Goal: Task Accomplishment & Management: Manage account settings

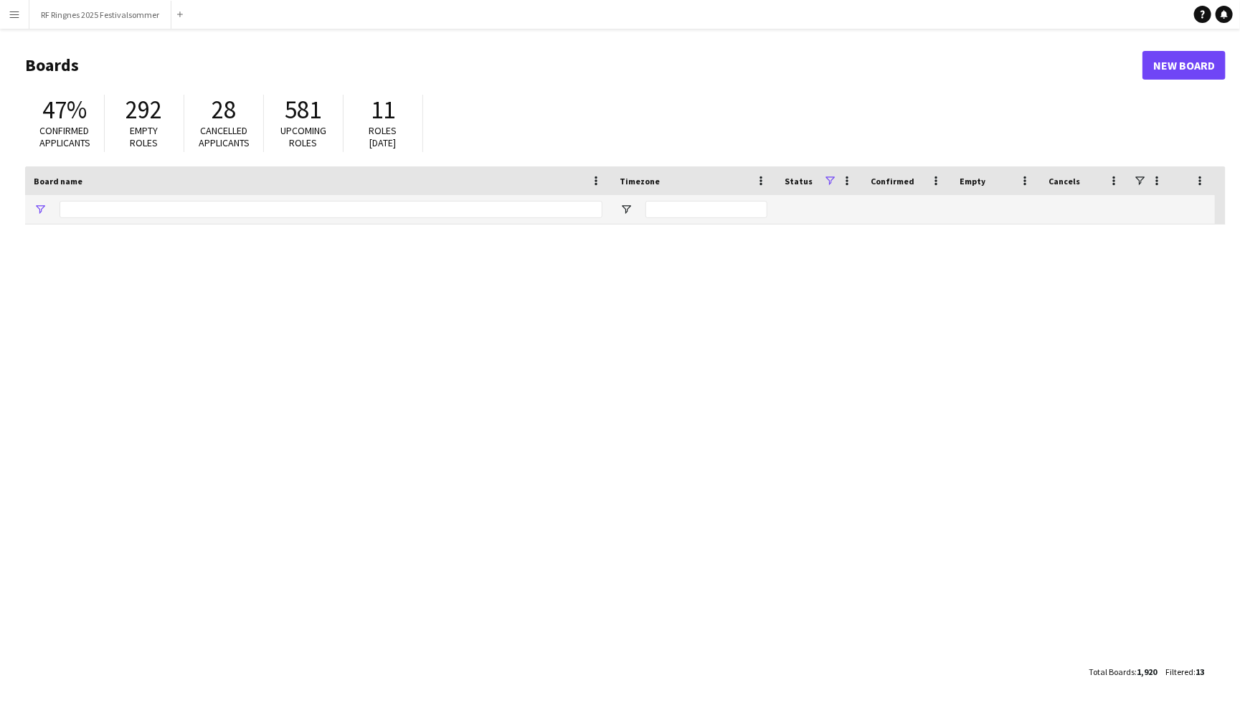
type input "*******"
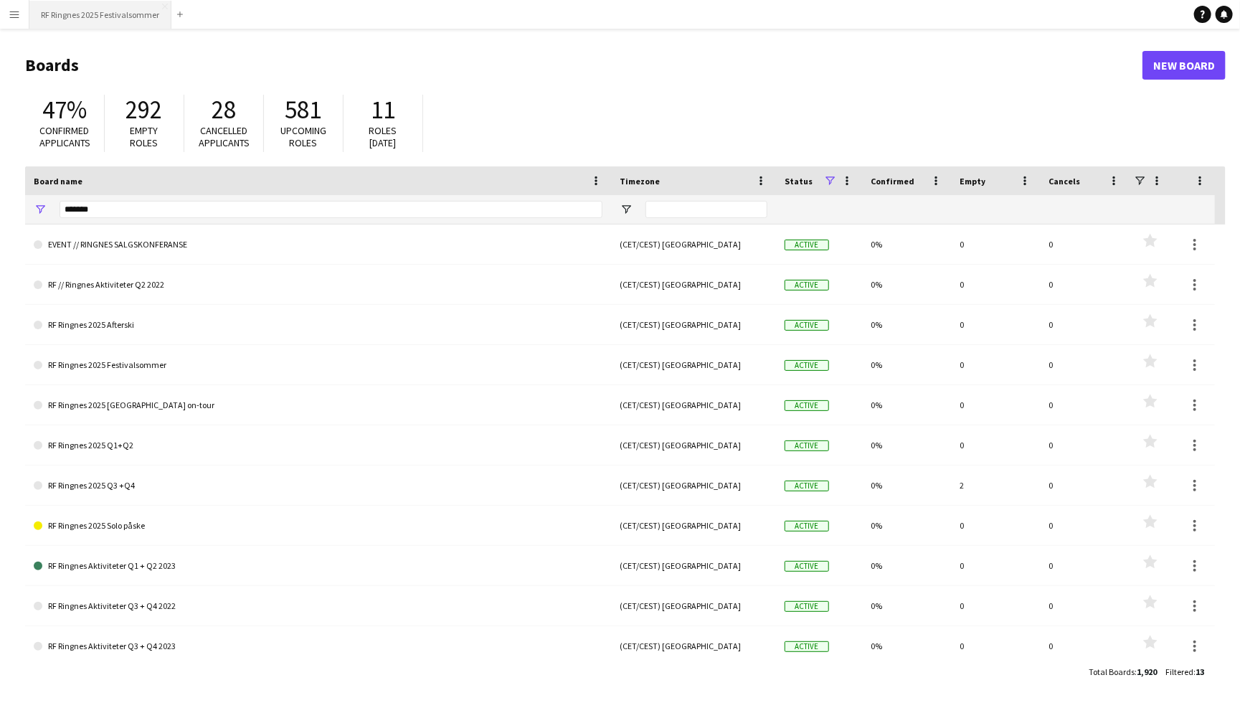
click at [104, 14] on button "RF Ringnes 2025 Festivalsommer Close" at bounding box center [100, 15] width 142 height 28
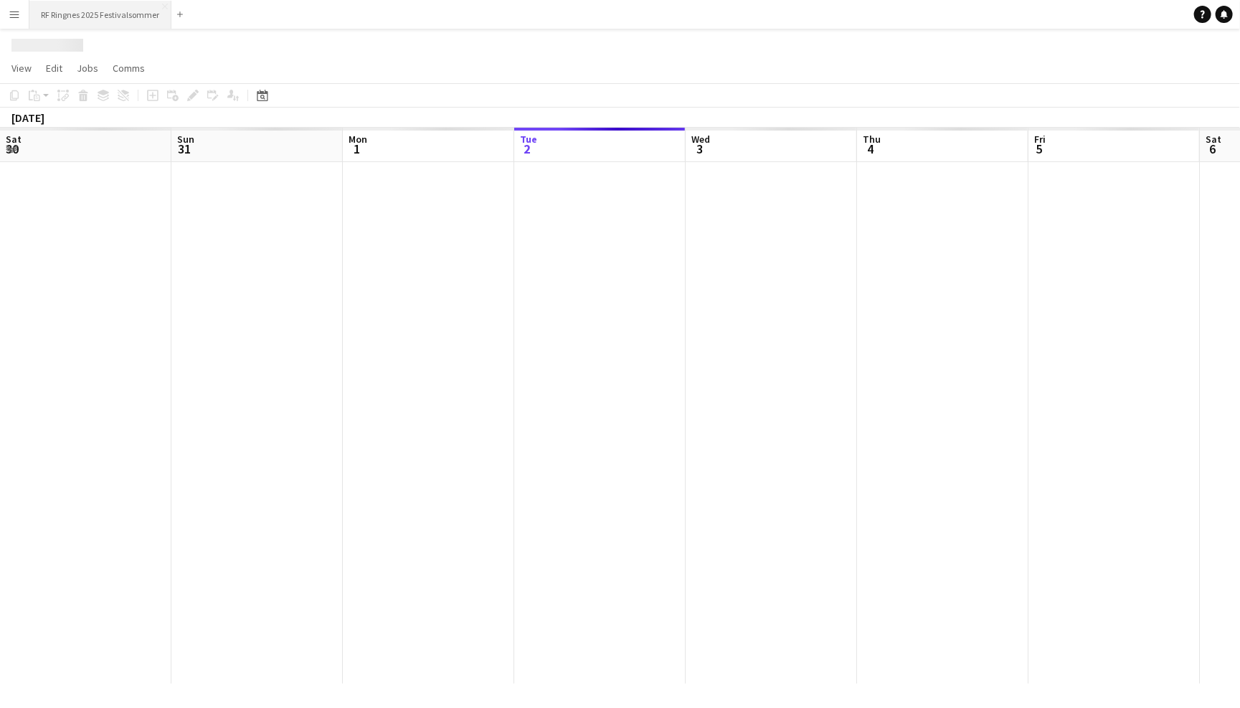
scroll to position [0, 342]
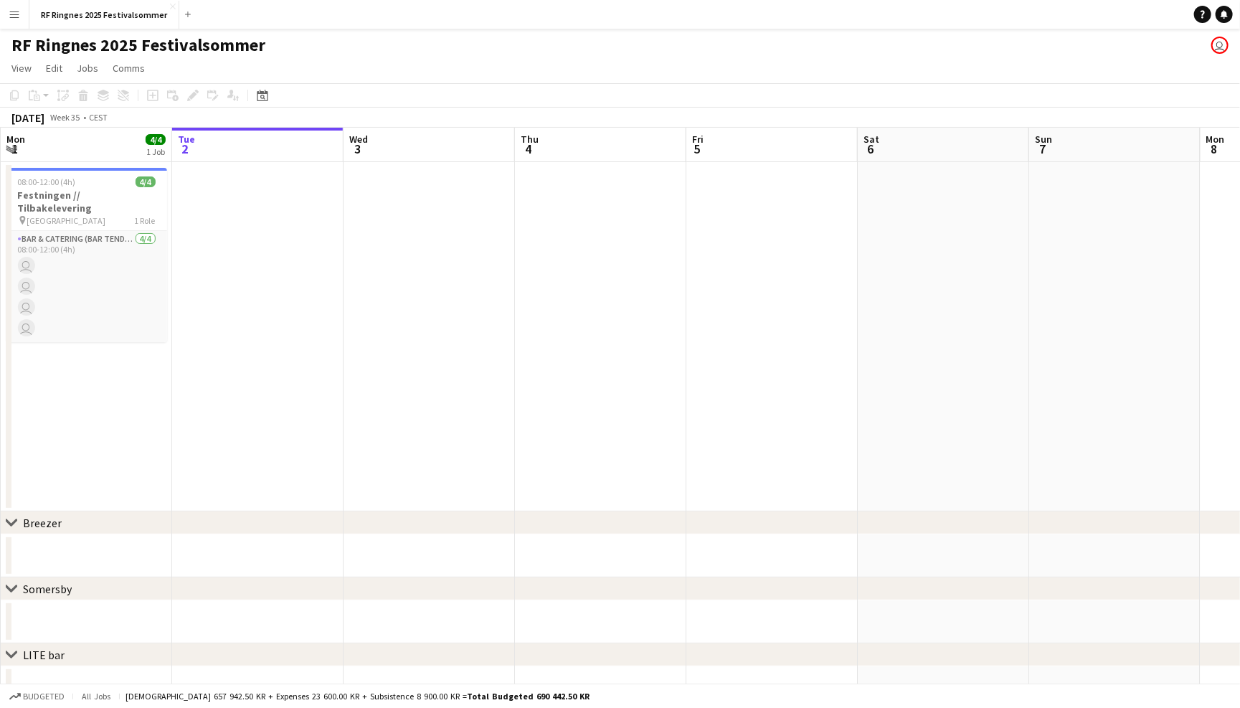
click at [15, 14] on app-icon "Menu" at bounding box center [14, 14] width 11 height 11
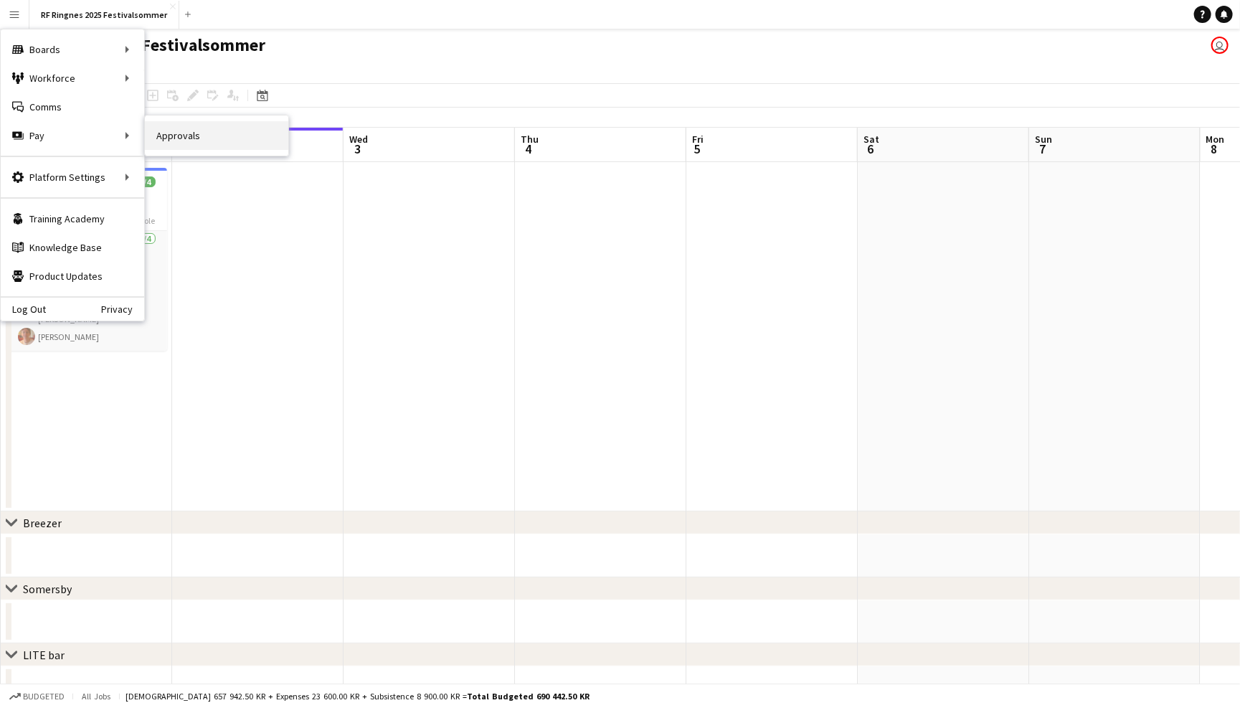
click at [154, 136] on link "Approvals" at bounding box center [216, 135] width 143 height 29
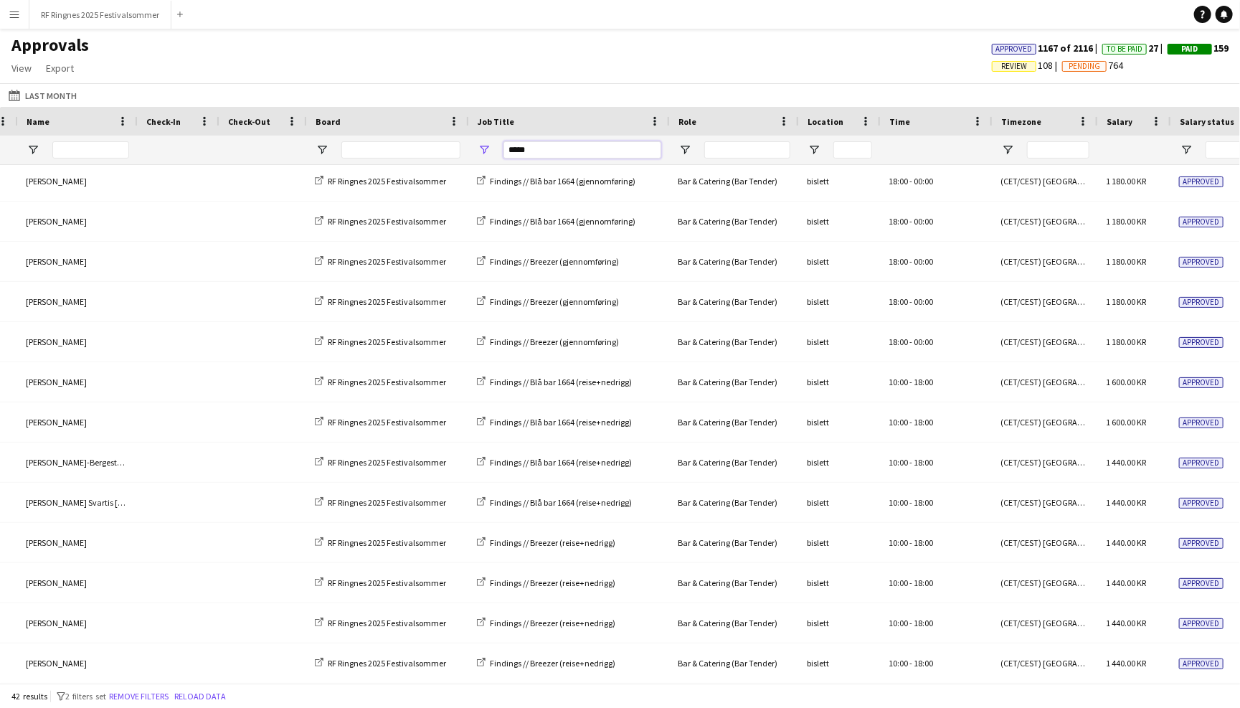
drag, startPoint x: 551, startPoint y: 144, endPoint x: 455, endPoint y: 143, distance: 95.4
click at [455, 143] on div "*****" at bounding box center [959, 150] width 2451 height 29
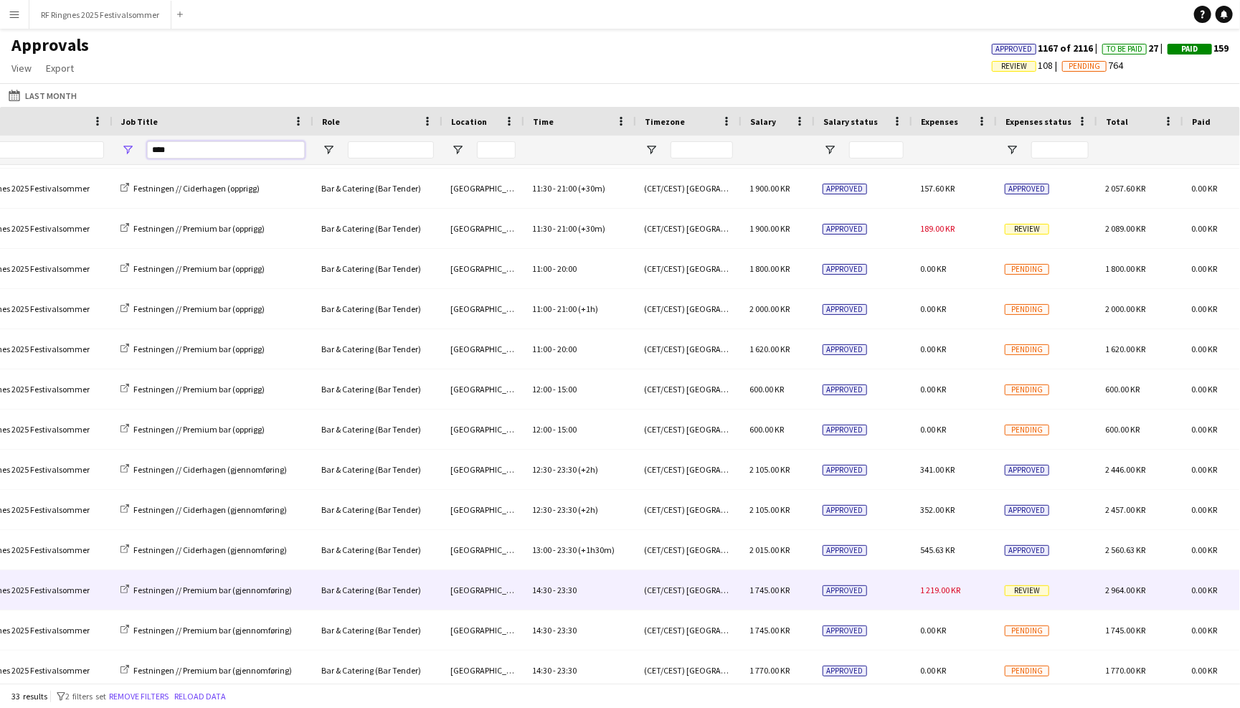
type input "****"
click at [959, 592] on span "1 219.00 KR" at bounding box center [940, 590] width 40 height 11
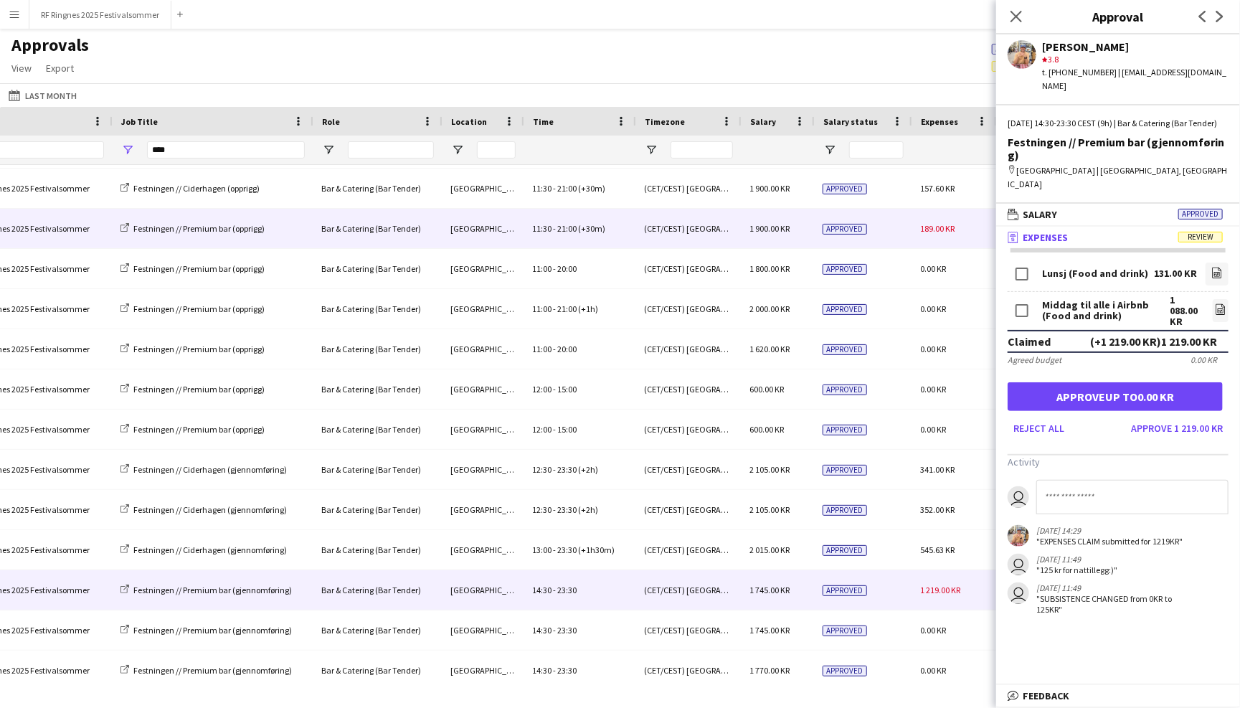
click at [917, 227] on div "189.00 KR" at bounding box center [954, 228] width 85 height 39
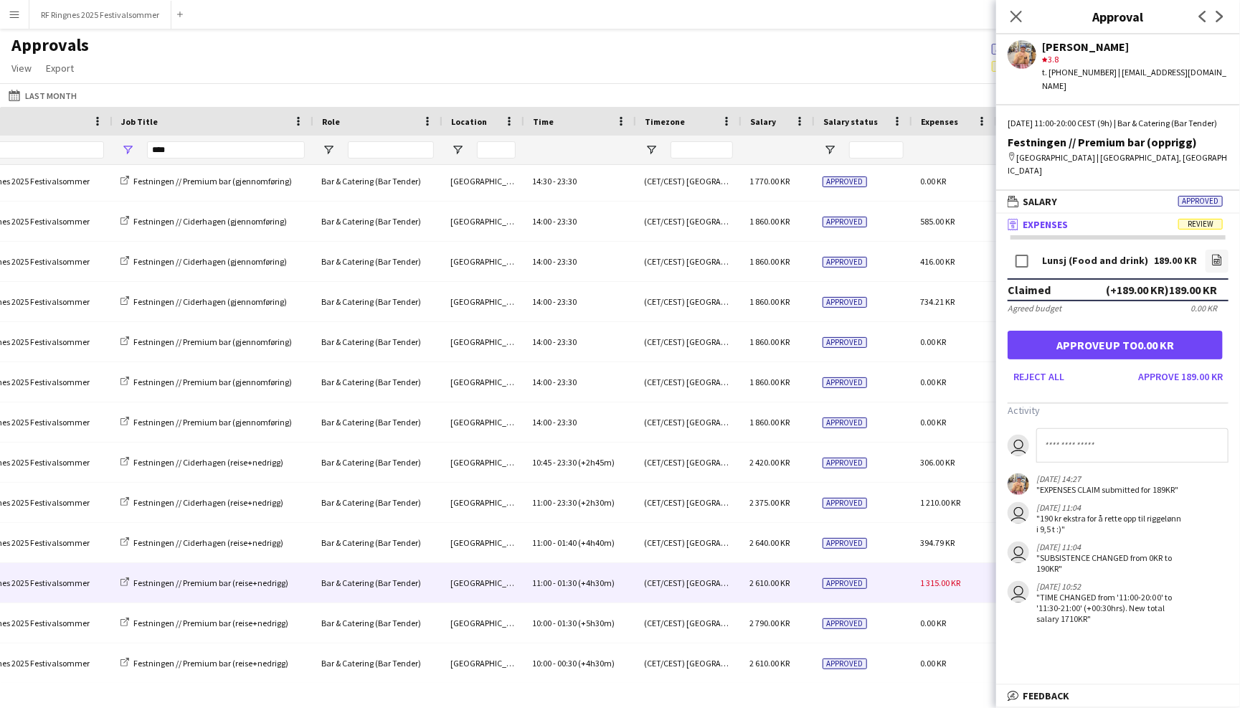
click at [925, 577] on span "1 315.00 KR" at bounding box center [940, 582] width 40 height 11
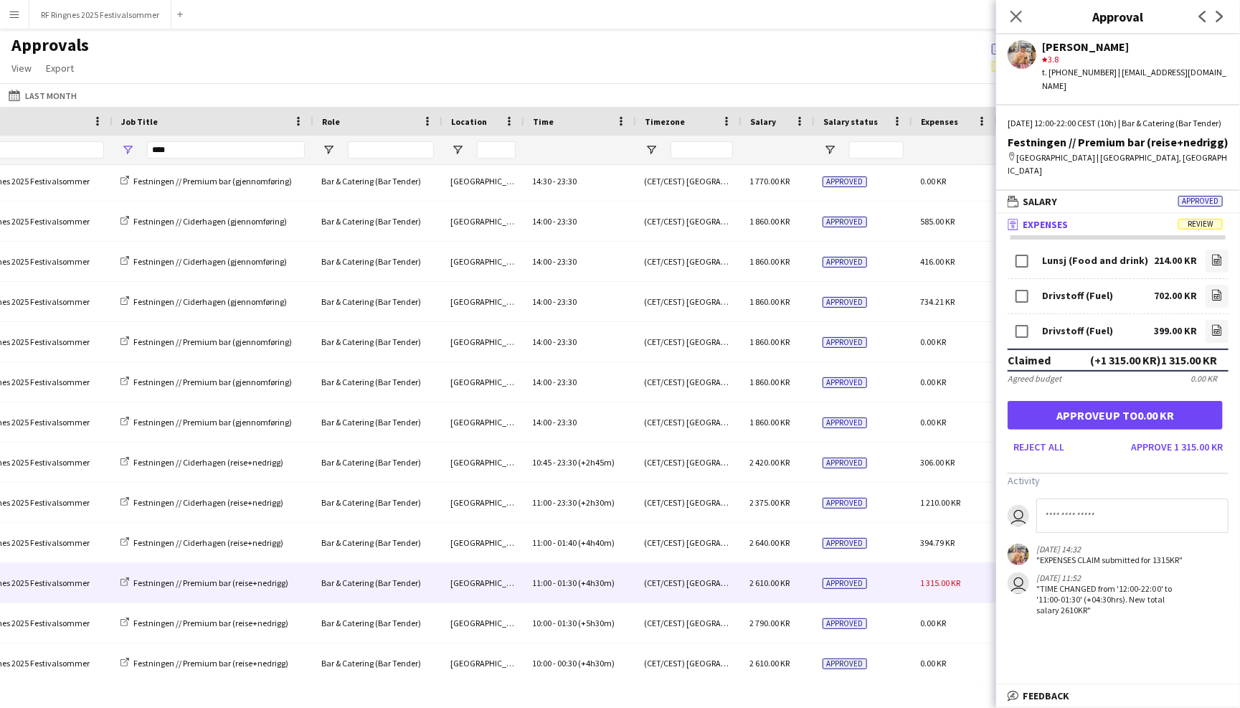
click at [872, 72] on div "Approvals View Customise view Customise filters Reset Filters Reset View Reset …" at bounding box center [620, 58] width 1240 height 49
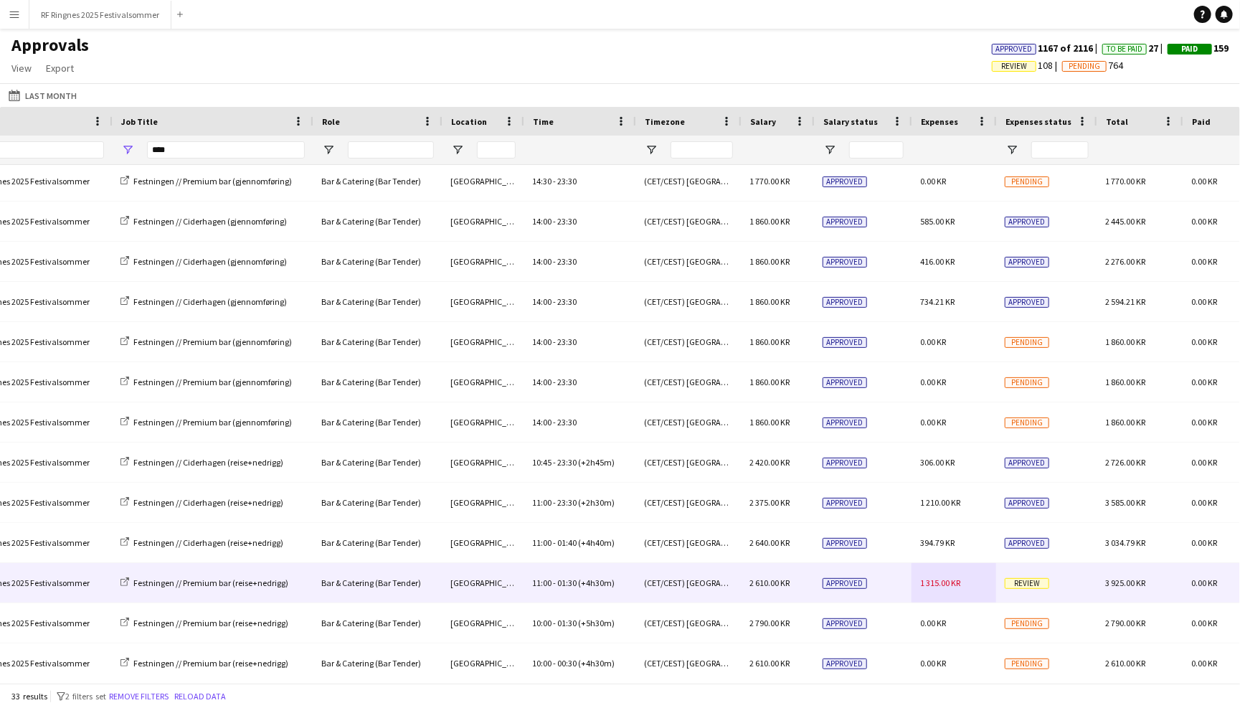
click at [969, 580] on div "1 315.00 KR" at bounding box center [954, 582] width 85 height 39
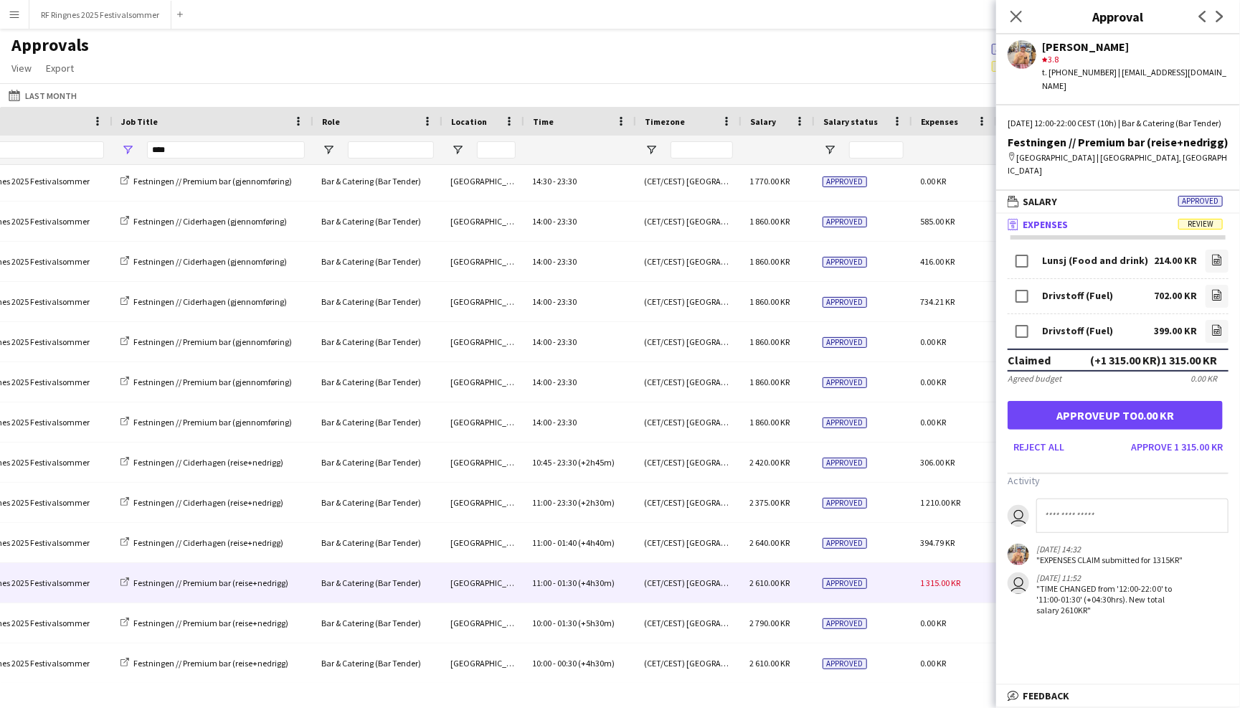
click at [907, 46] on div "Approvals View Customise view Customise filters Reset Filters Reset View Reset …" at bounding box center [620, 58] width 1240 height 49
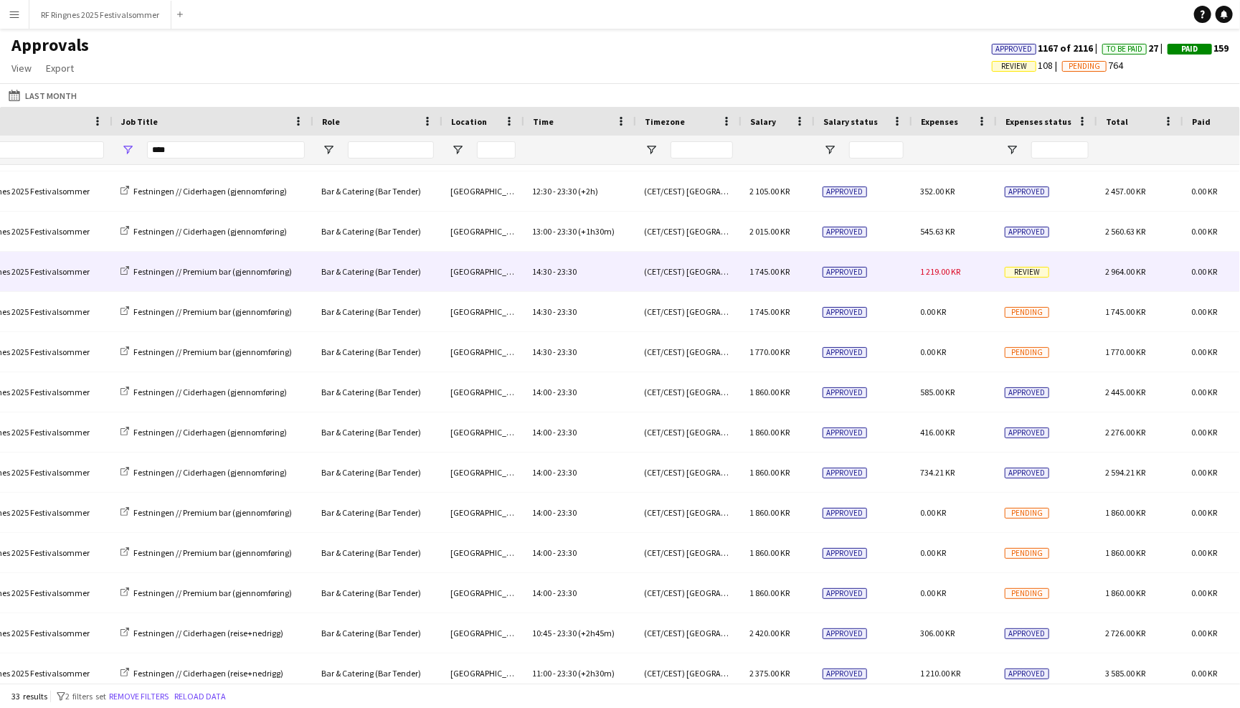
click at [955, 280] on div "1 219.00 KR" at bounding box center [954, 271] width 85 height 39
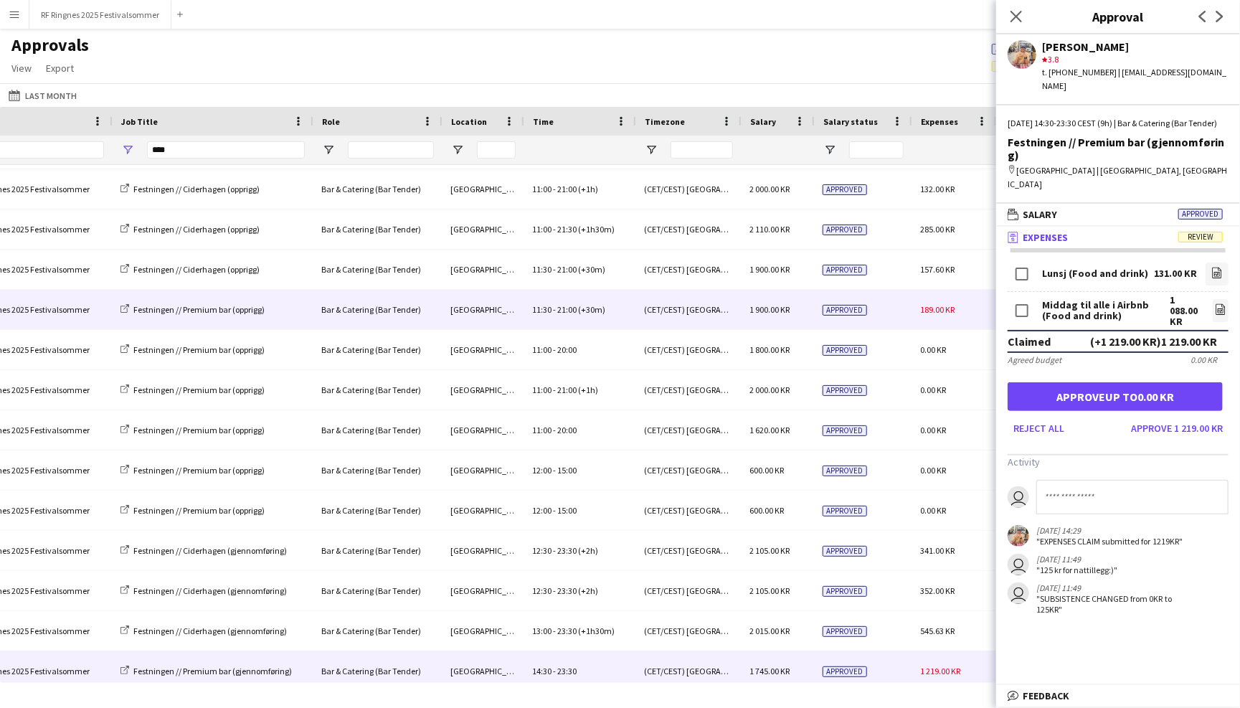
click at [923, 309] on span "189.00 KR" at bounding box center [937, 309] width 34 height 11
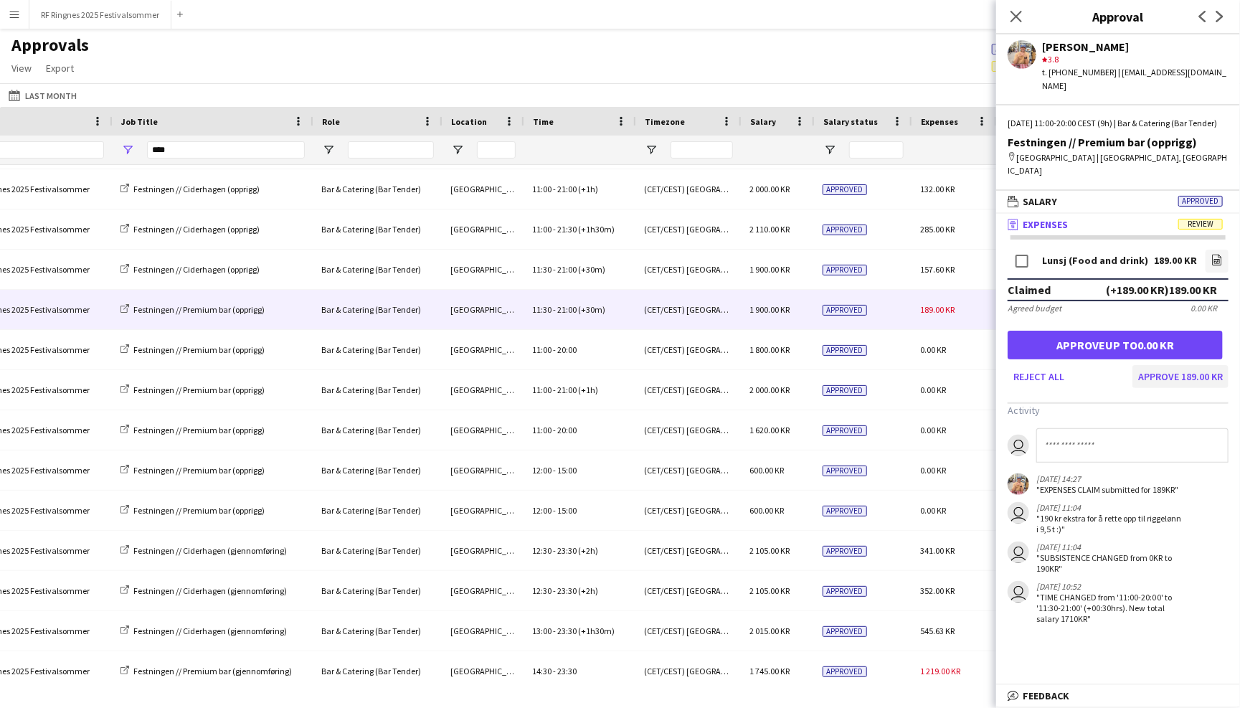
click at [1196, 365] on button "Approve 189.00 KR" at bounding box center [1180, 376] width 96 height 23
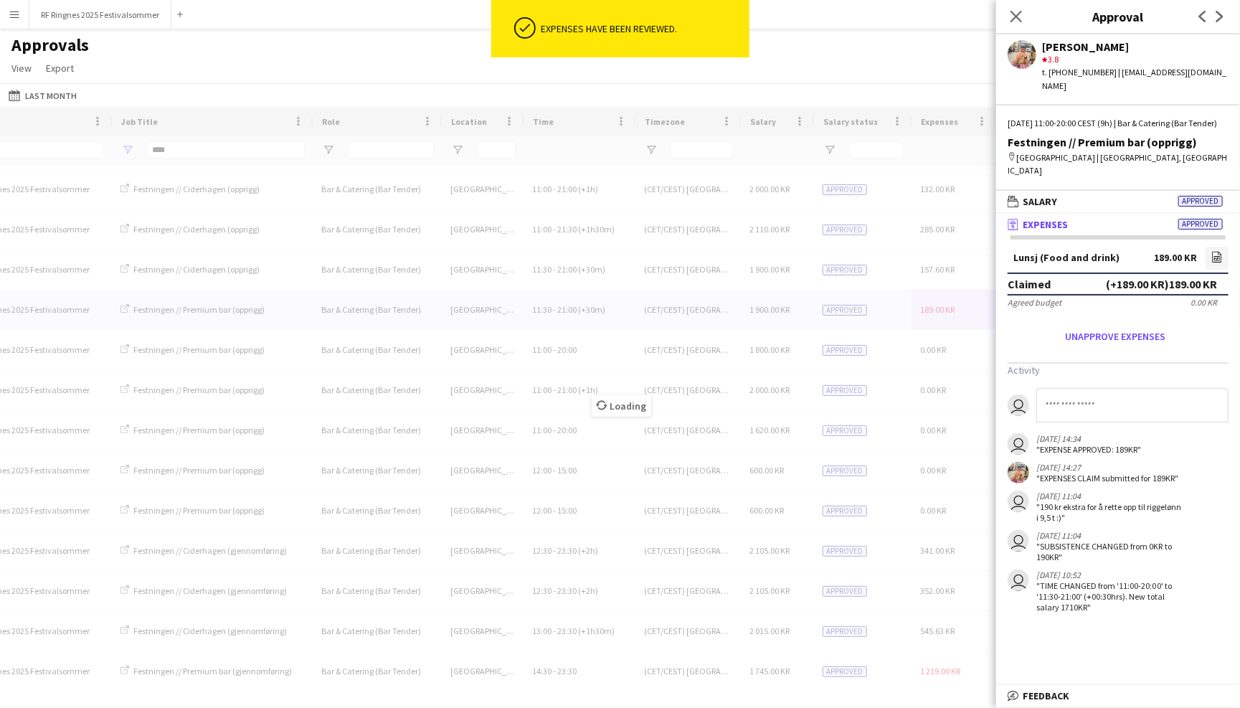
click at [879, 65] on div "Approvals View Customise view Customise filters Reset Filters Reset View Reset …" at bounding box center [620, 58] width 1240 height 49
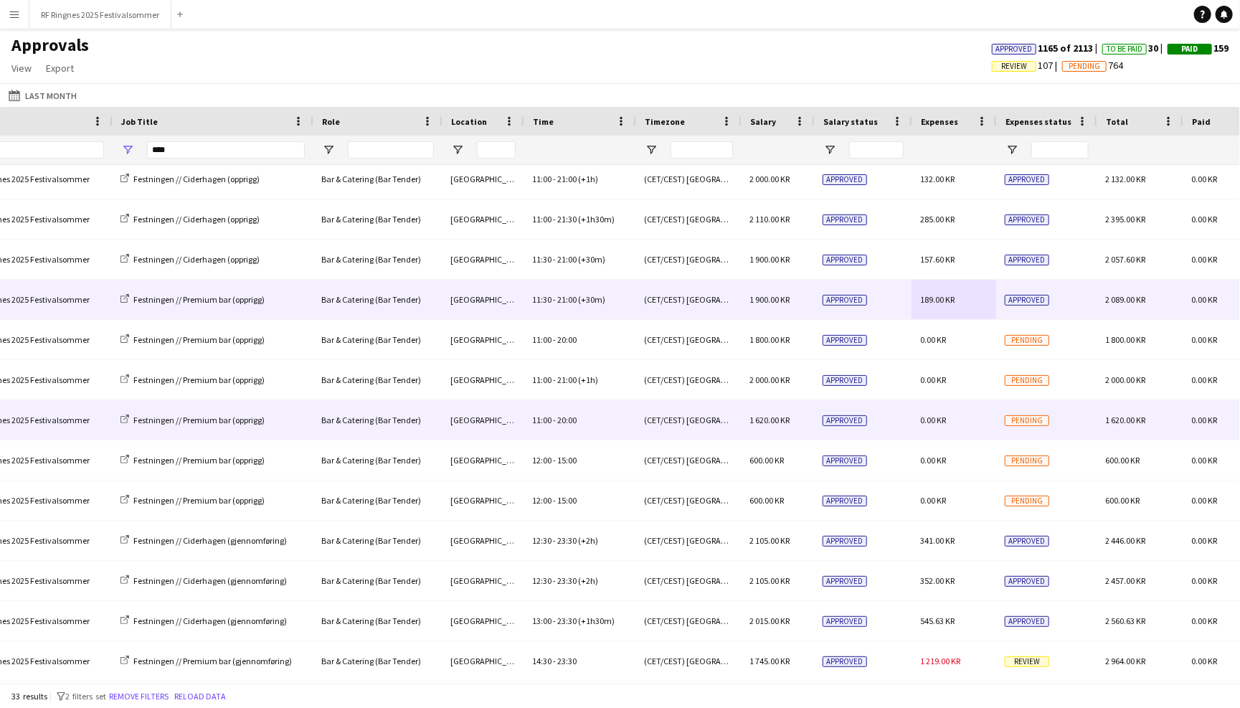
scroll to position [250, 0]
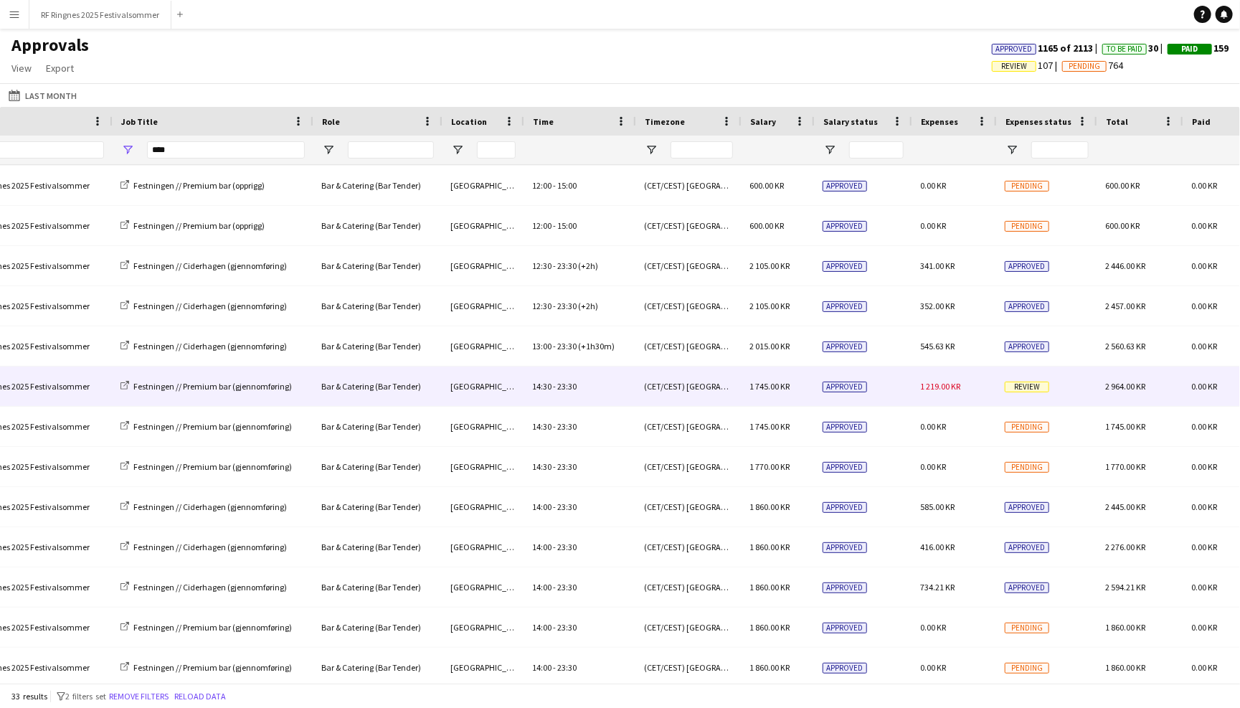
click at [950, 381] on span "1 219.00 KR" at bounding box center [940, 386] width 40 height 11
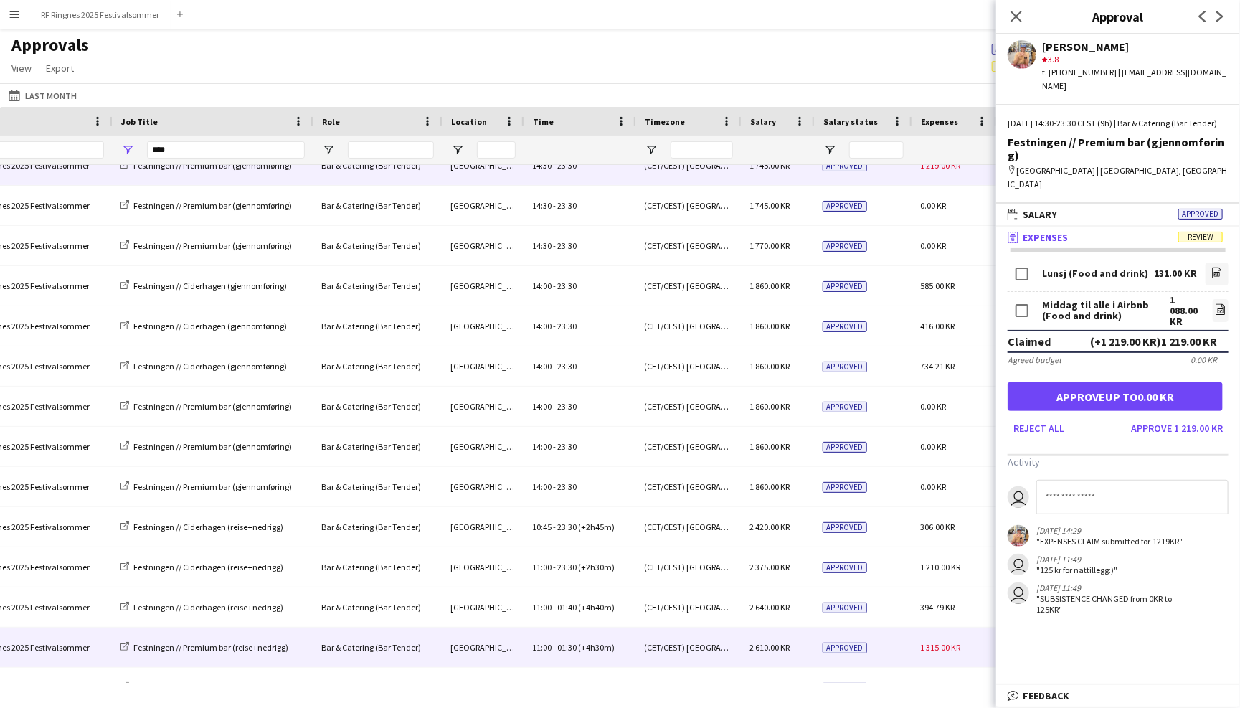
click at [945, 643] on span "1 315.00 KR" at bounding box center [940, 647] width 40 height 11
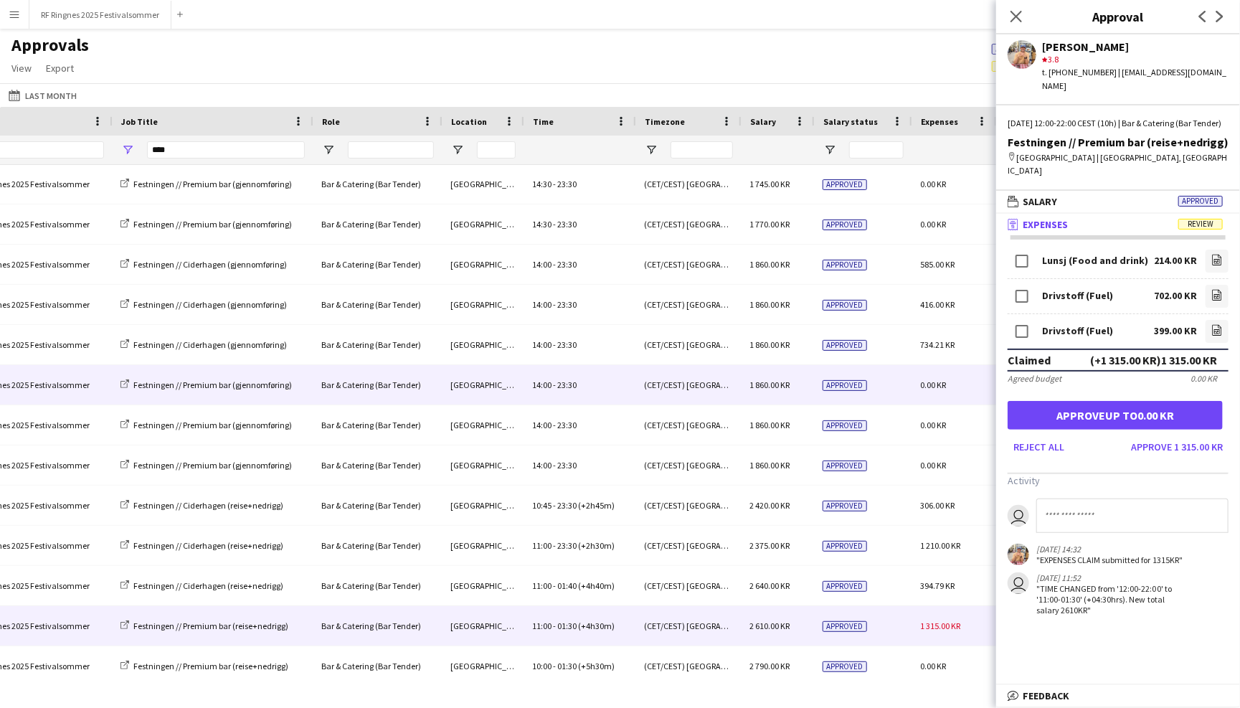
click at [949, 389] on div "0.00 KR" at bounding box center [954, 384] width 85 height 39
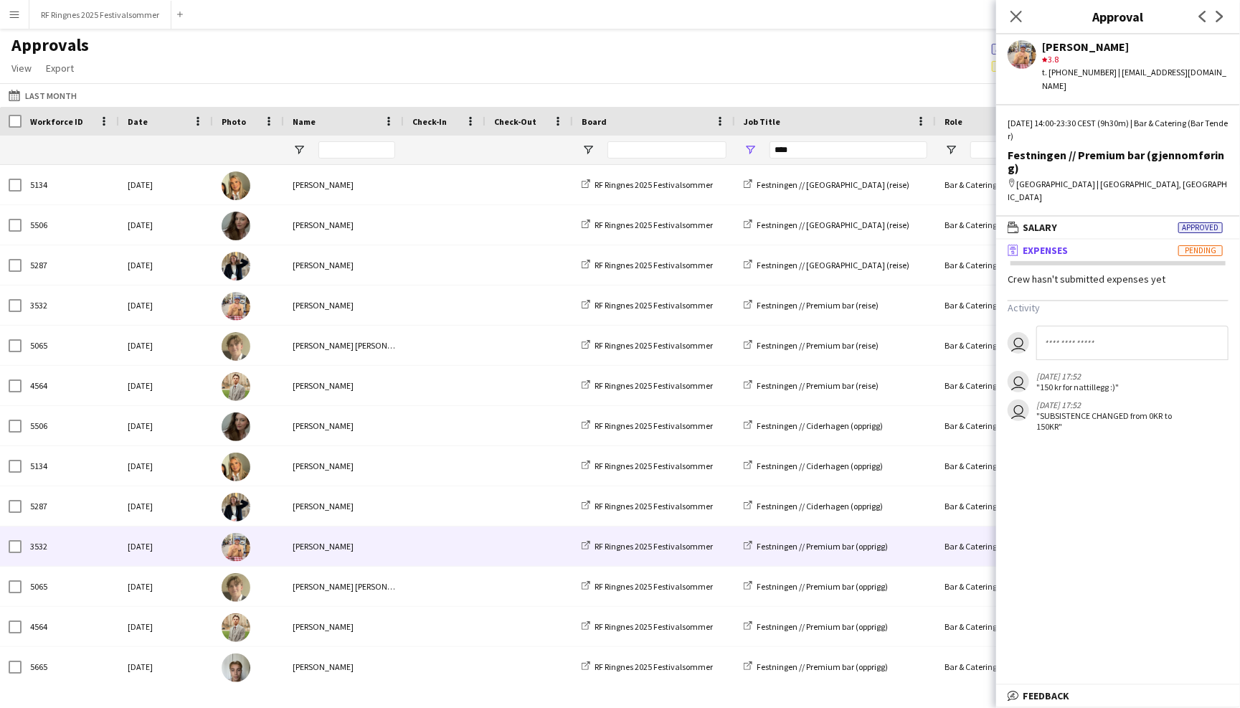
click at [337, 159] on div at bounding box center [356, 150] width 77 height 29
click at [338, 153] on input "Name Filter Input" at bounding box center [356, 149] width 77 height 17
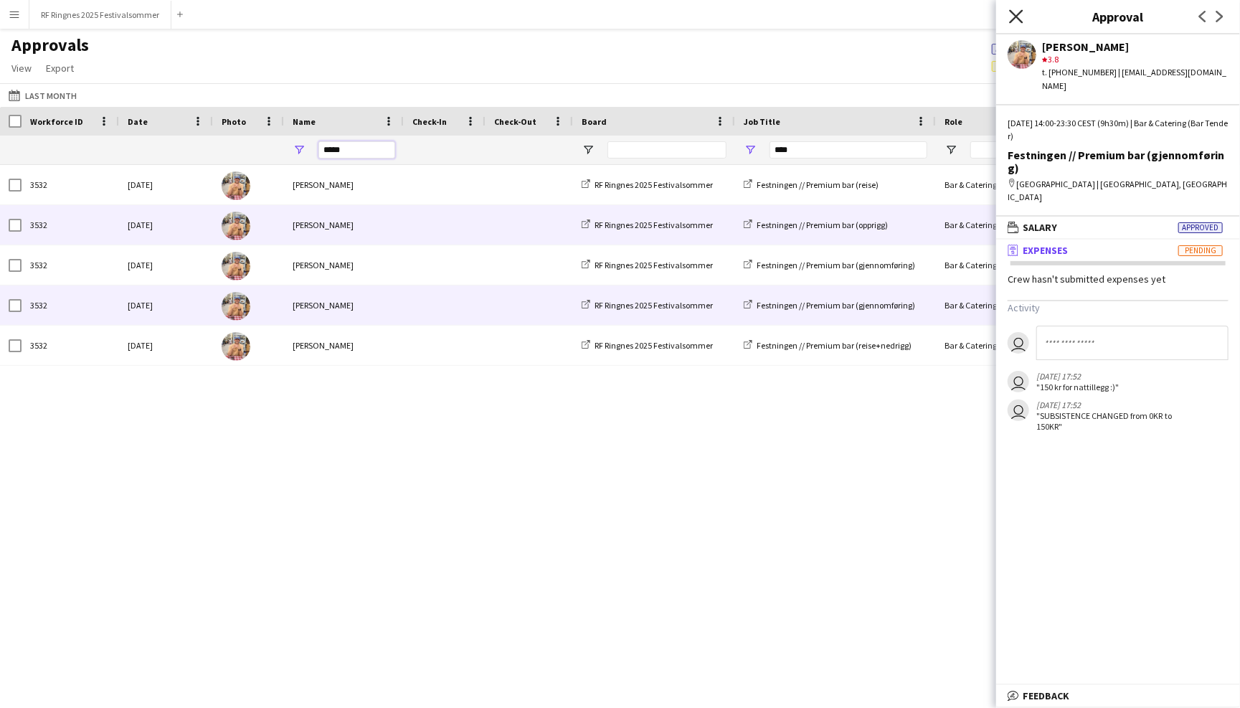
type input "*****"
click at [1015, 14] on icon at bounding box center [1016, 16] width 14 height 14
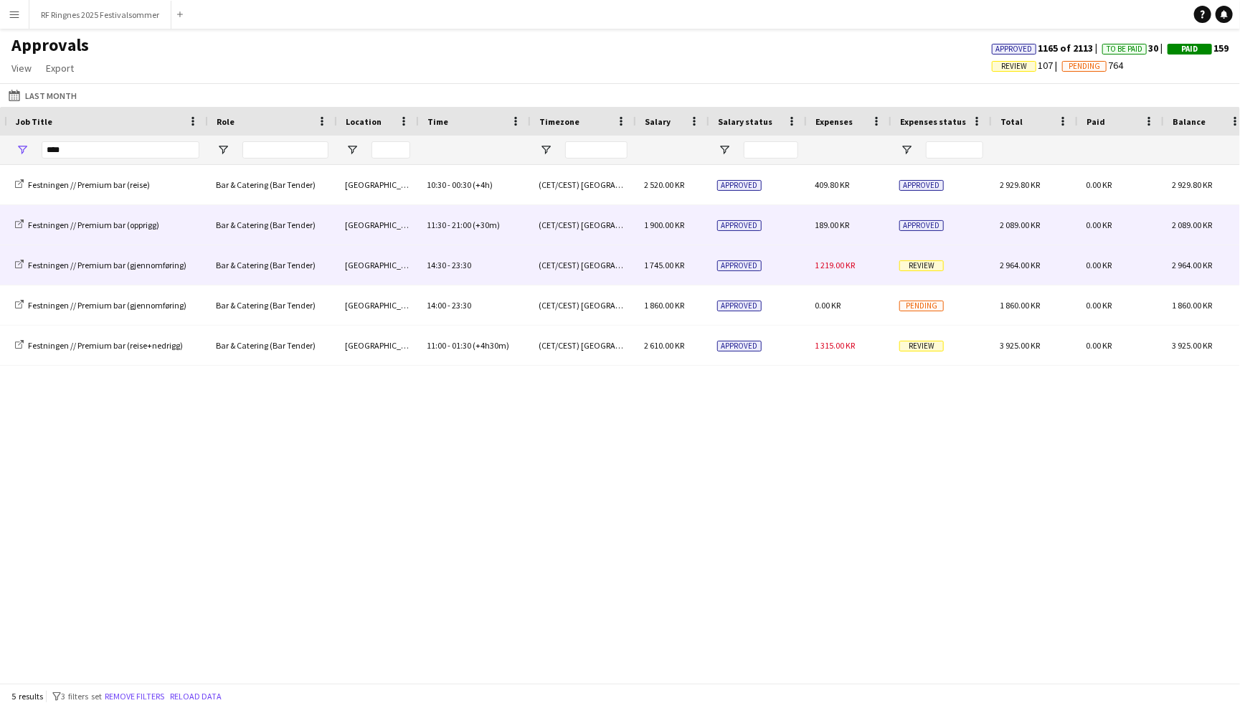
click at [859, 274] on div "1 219.00 KR" at bounding box center [848, 264] width 85 height 39
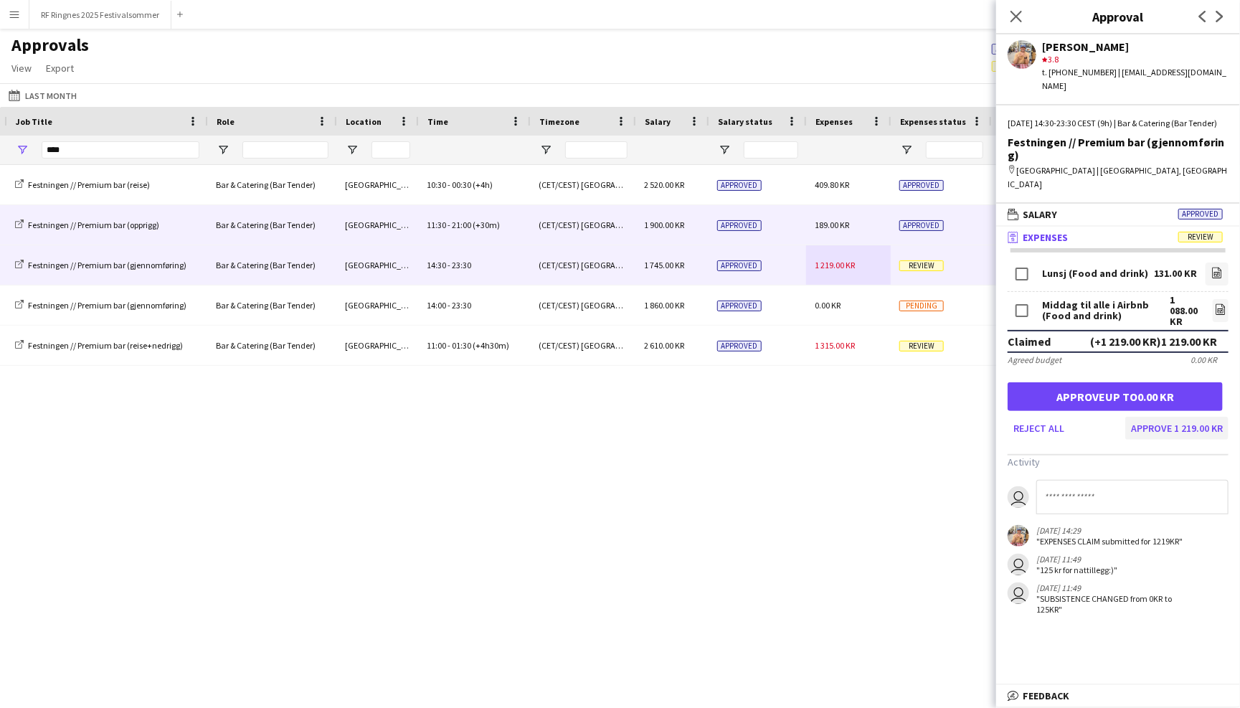
click at [1208, 417] on button "Approve 1 219.00 KR" at bounding box center [1176, 428] width 103 height 23
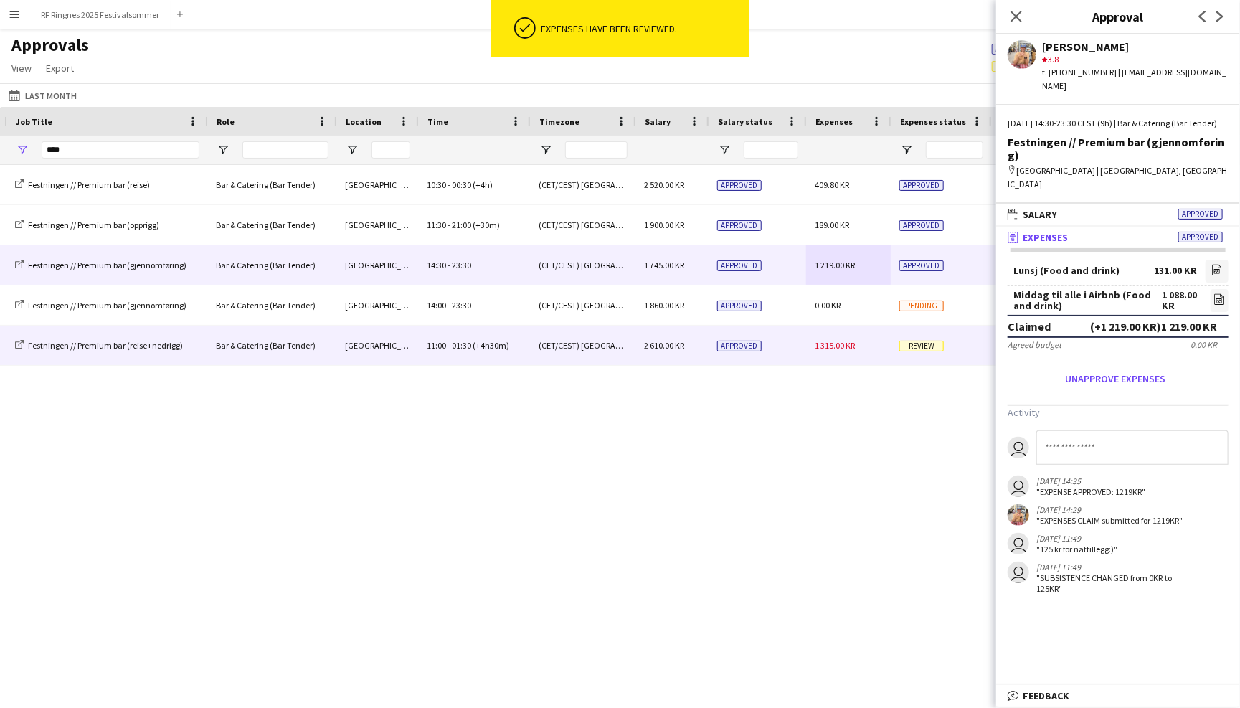
click at [853, 345] on span "1 315.00 KR" at bounding box center [835, 345] width 40 height 11
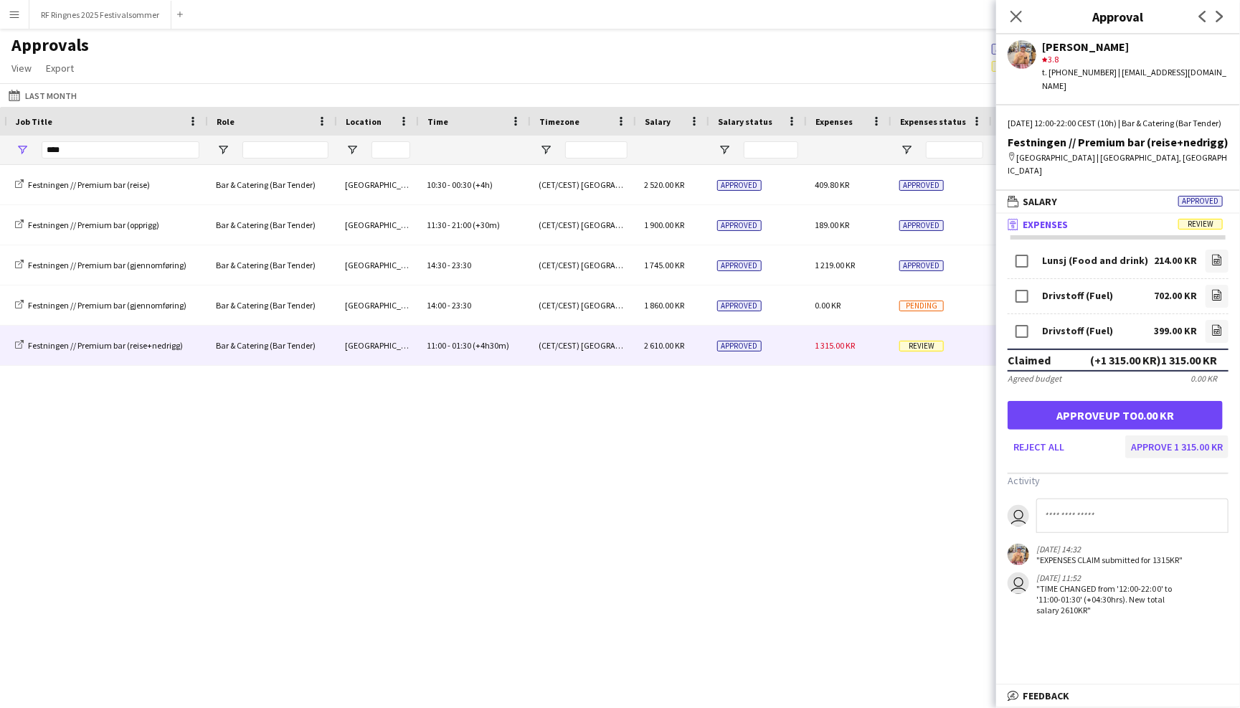
click at [1190, 435] on button "Approve 1 315.00 KR" at bounding box center [1176, 446] width 103 height 23
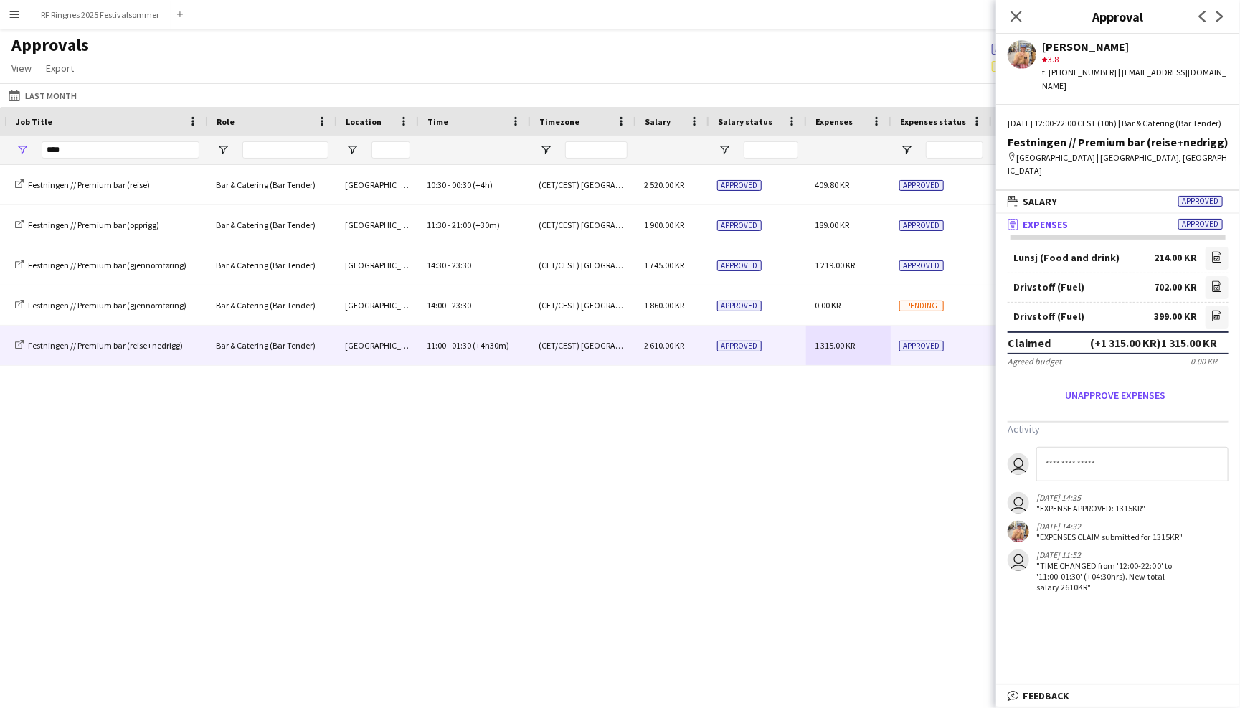
click at [782, 29] on main "Approvals View Customise view Customise filters Reset Filters Reset View Reset …" at bounding box center [620, 359] width 1240 height 660
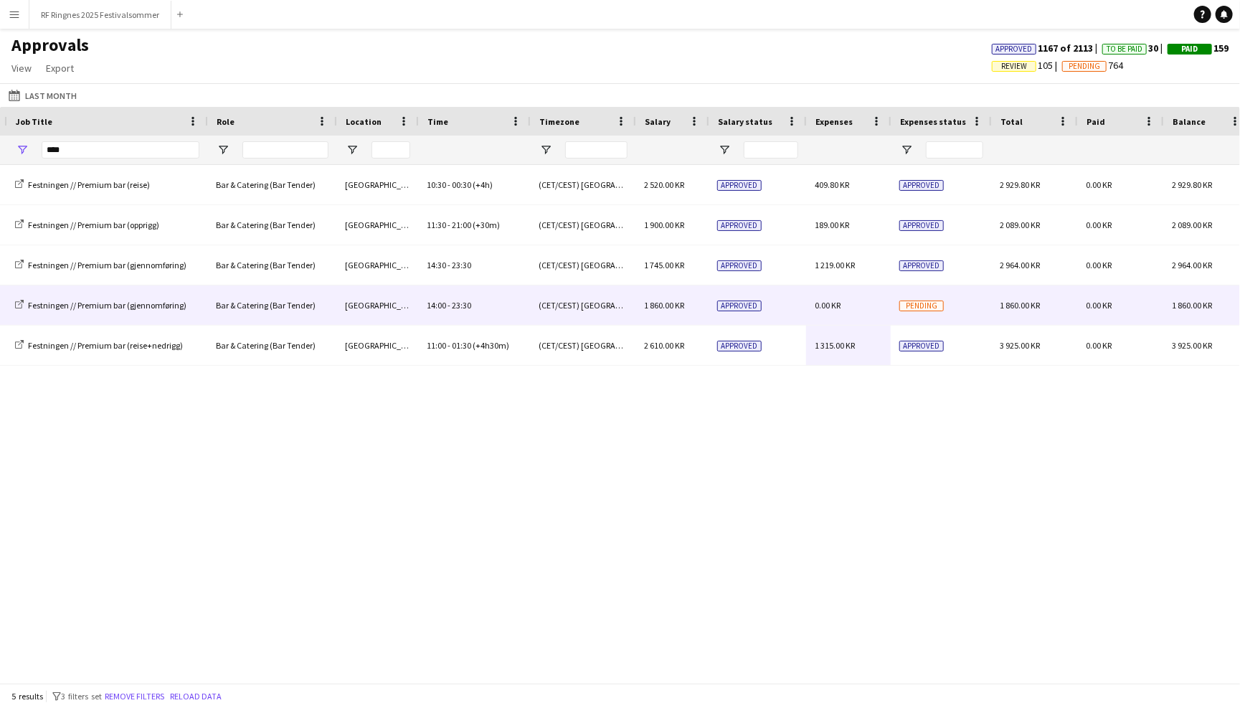
click at [836, 289] on div "0.00 KR" at bounding box center [848, 304] width 85 height 39
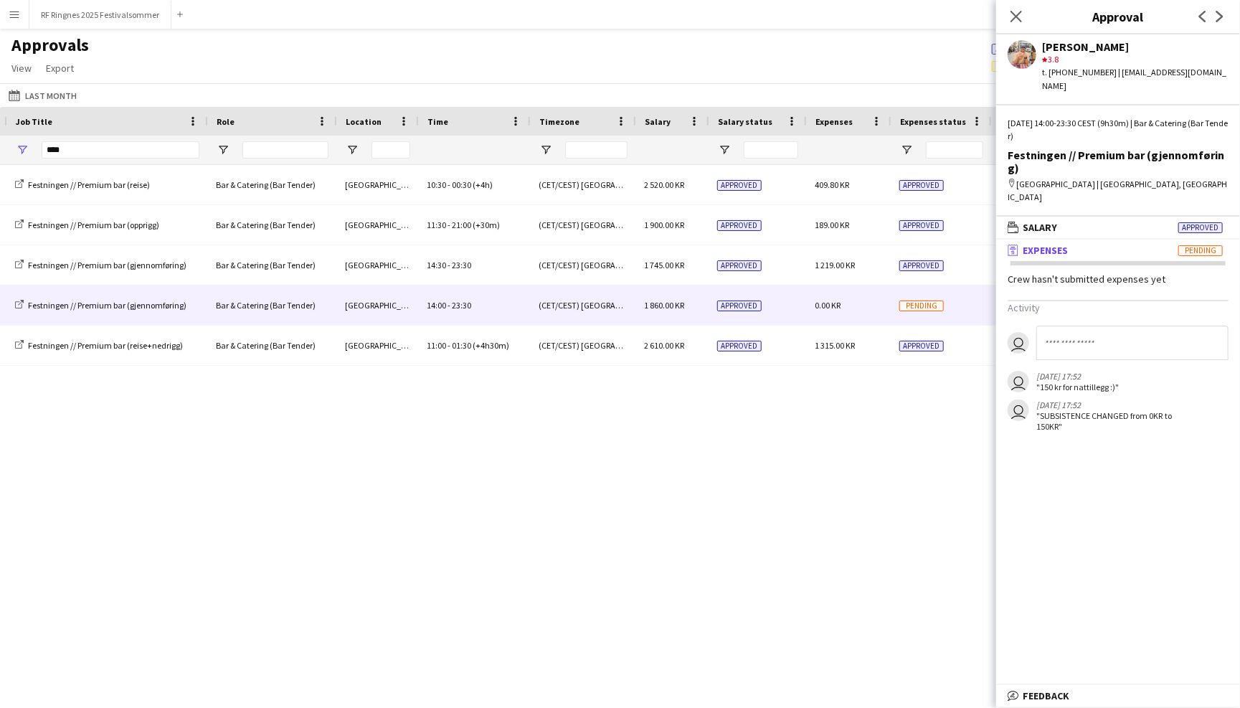
click at [798, 50] on div "Approvals View Customise view Customise filters Reset Filters Reset View Reset …" at bounding box center [620, 58] width 1240 height 49
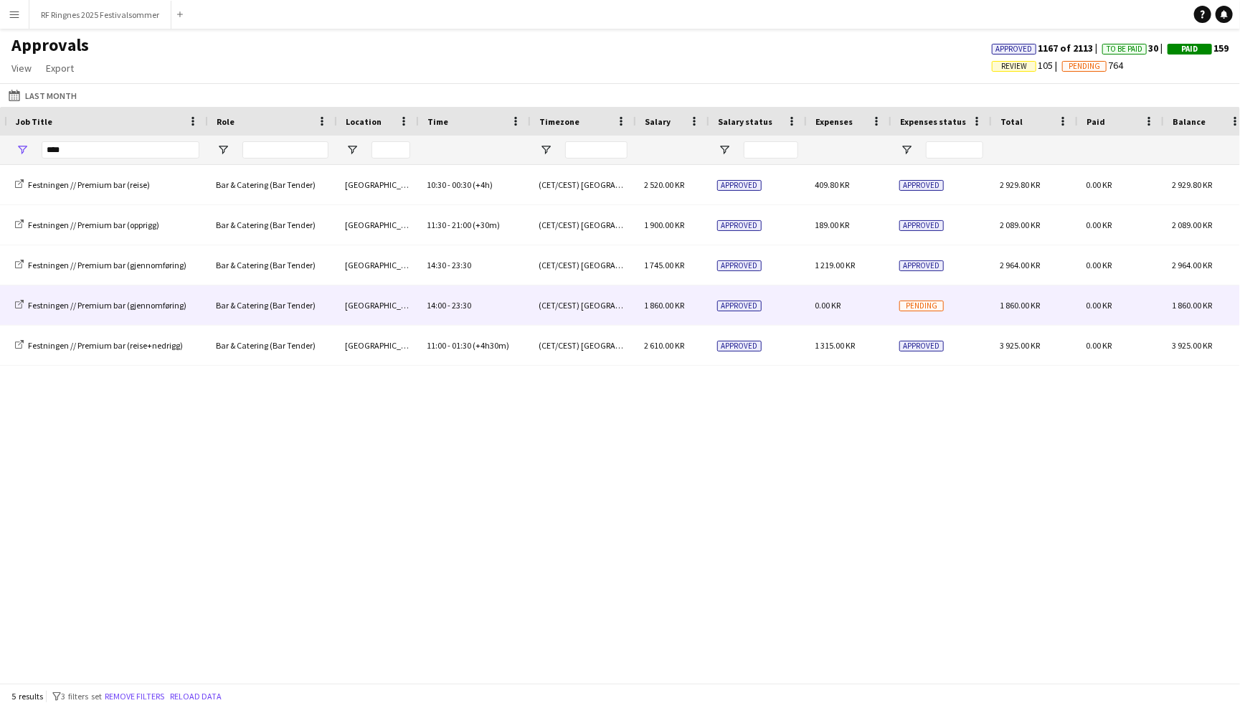
click at [960, 294] on div "Pending" at bounding box center [941, 304] width 100 height 39
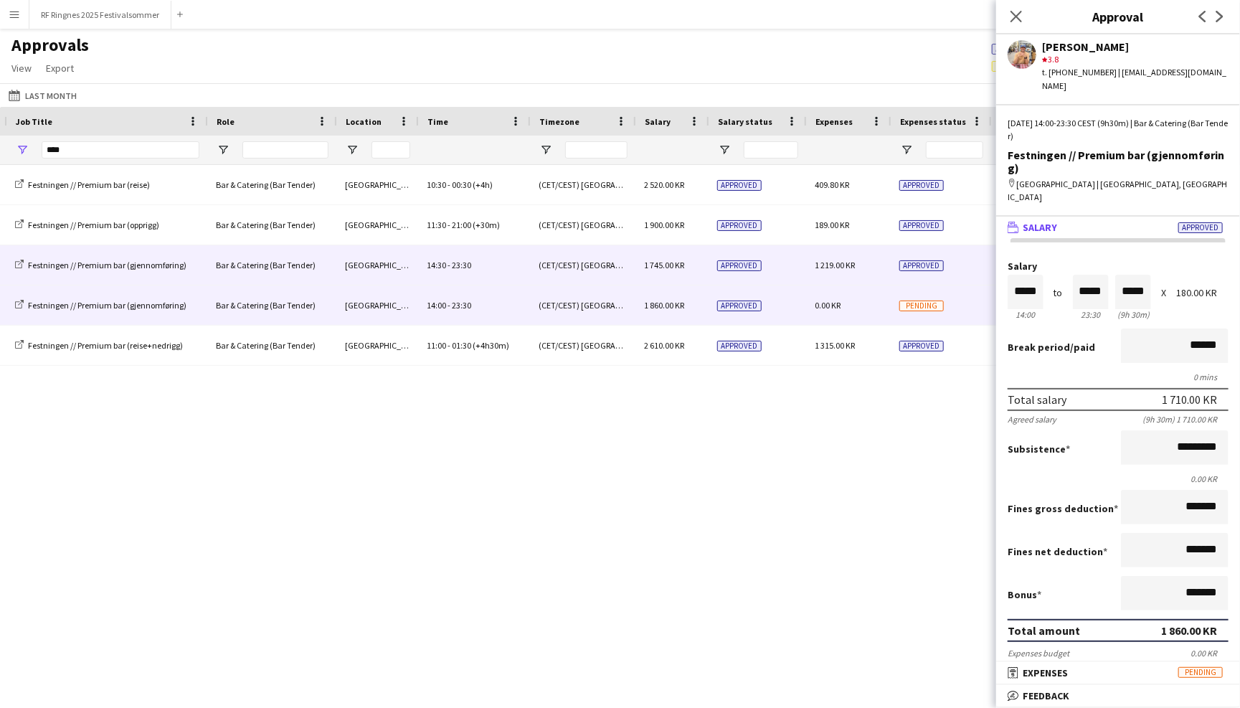
click at [946, 252] on div "Approved" at bounding box center [941, 264] width 100 height 39
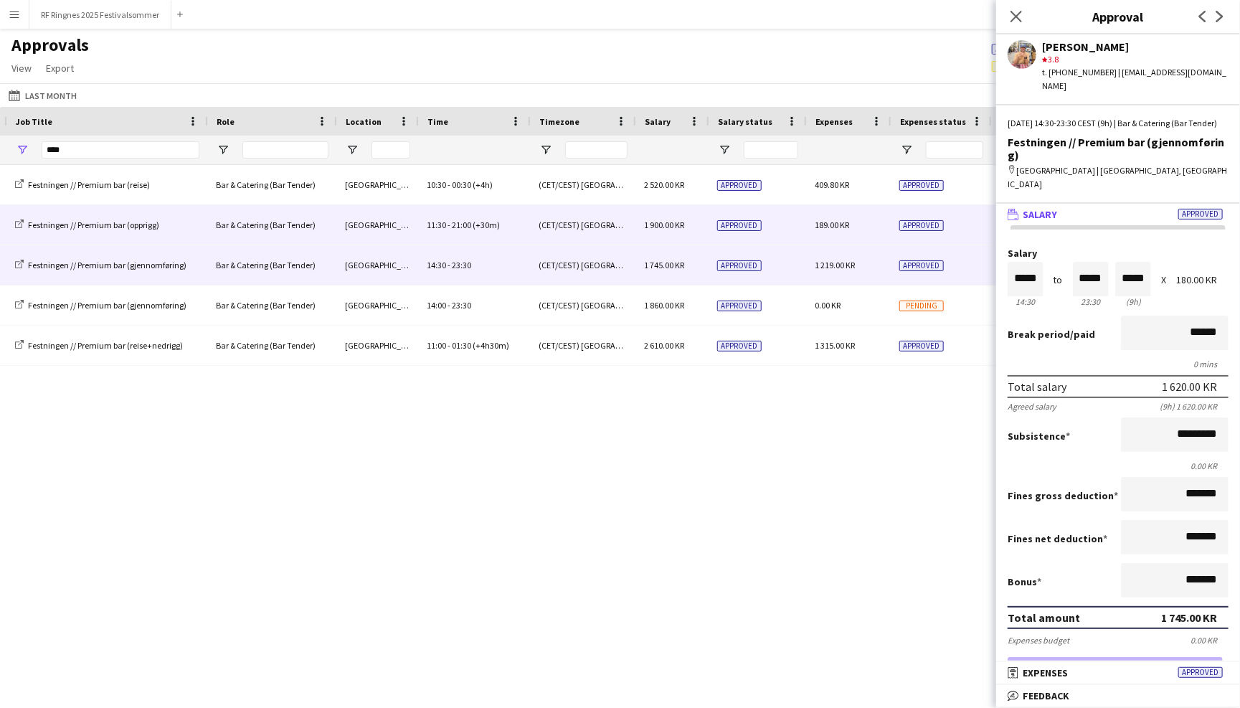
click at [947, 217] on div "Approved" at bounding box center [941, 224] width 100 height 39
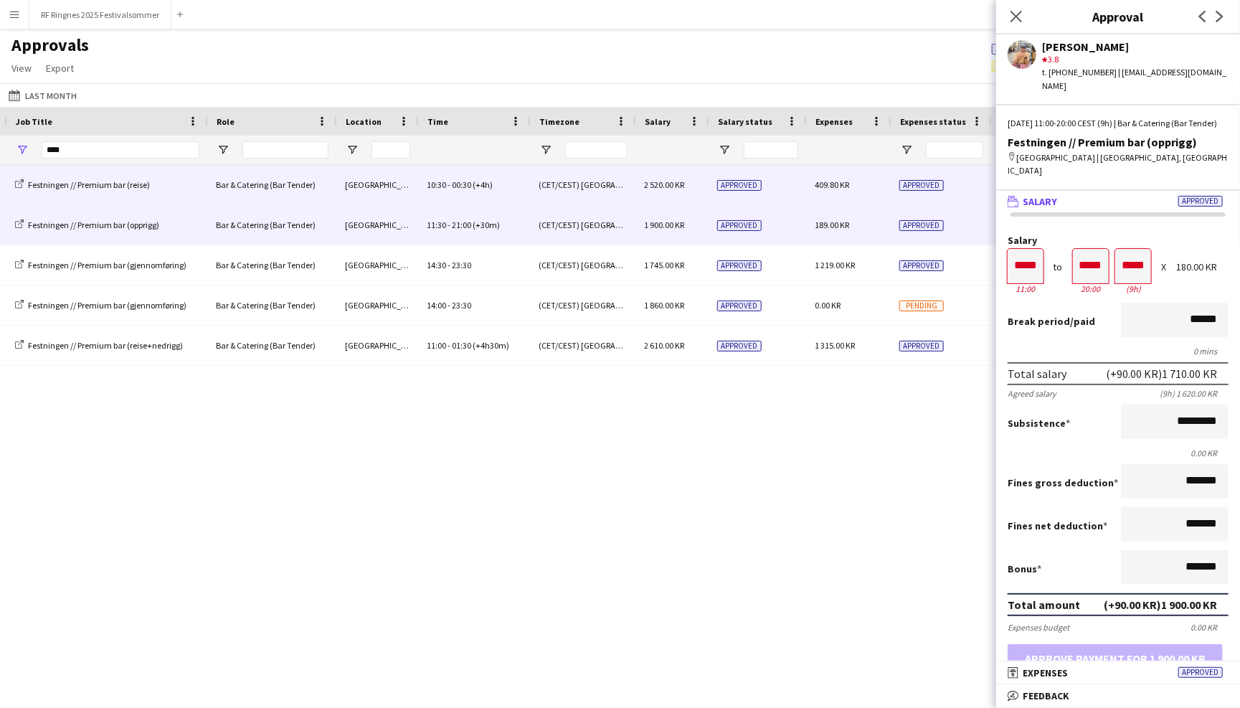
click at [947, 183] on div "Approved" at bounding box center [941, 184] width 100 height 39
